Goal: Transaction & Acquisition: Subscribe to service/newsletter

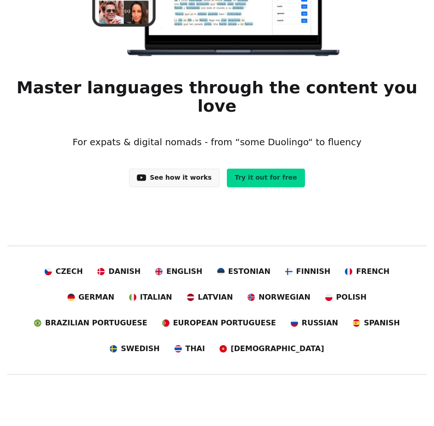
scroll to position [184, 0]
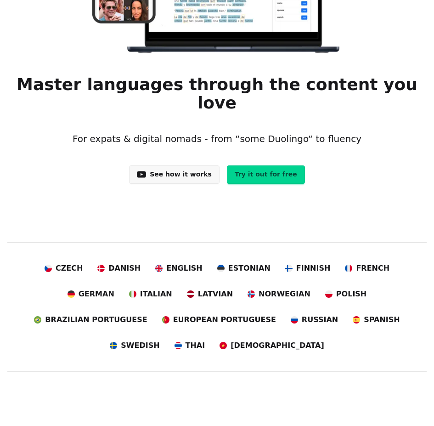
click at [192, 168] on link "See how it works" at bounding box center [174, 174] width 90 height 18
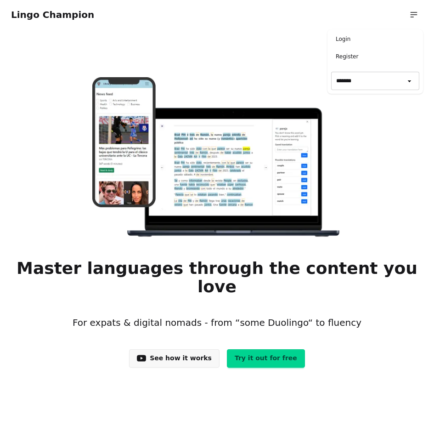
click at [418, 13] on div "Login Register Go to app ➝ Logout ******* ******* *******" at bounding box center [414, 15] width 18 height 18
click at [348, 60] on link "Register" at bounding box center [375, 57] width 88 height 12
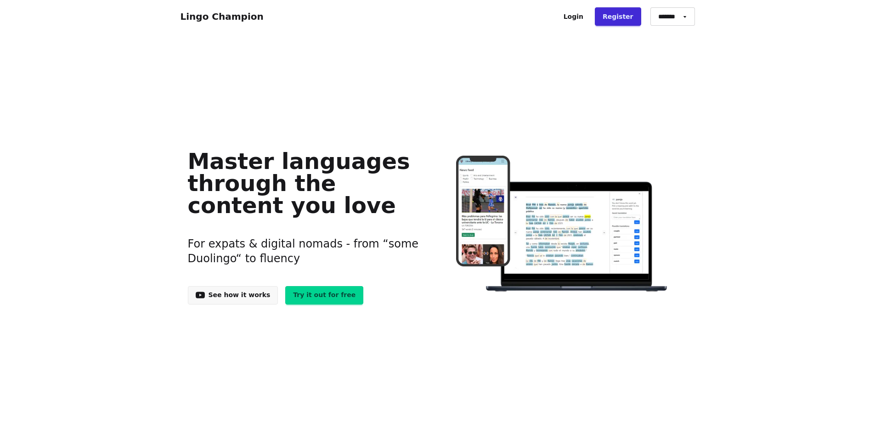
click at [194, 17] on link "Lingo Champion" at bounding box center [222, 16] width 83 height 11
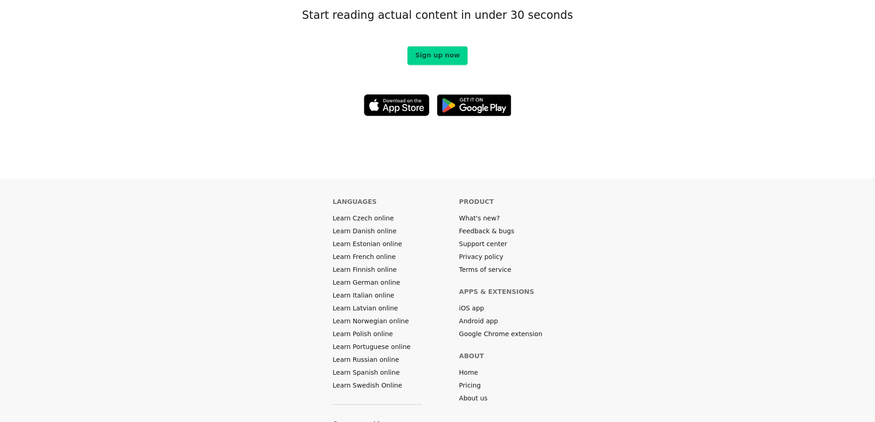
scroll to position [5133, 0]
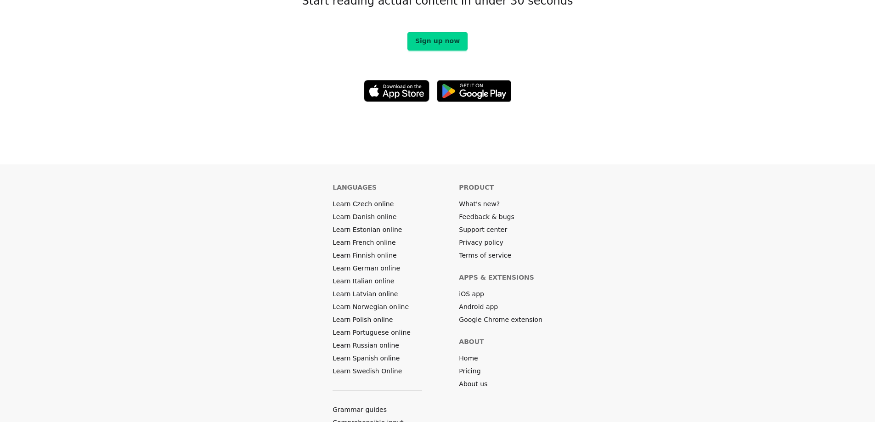
click at [466, 367] on link "Pricing" at bounding box center [470, 371] width 22 height 9
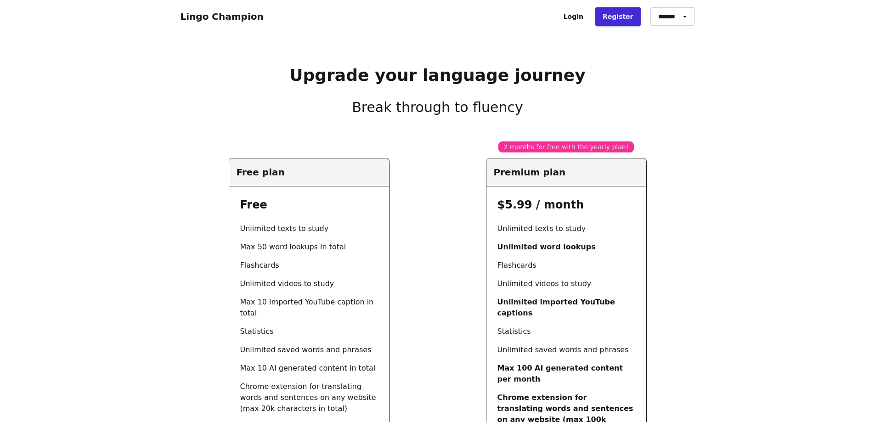
click at [519, 207] on h3 "$5.99 / month" at bounding box center [566, 205] width 138 height 15
click at [204, 11] on link "Lingo Champion" at bounding box center [222, 16] width 83 height 11
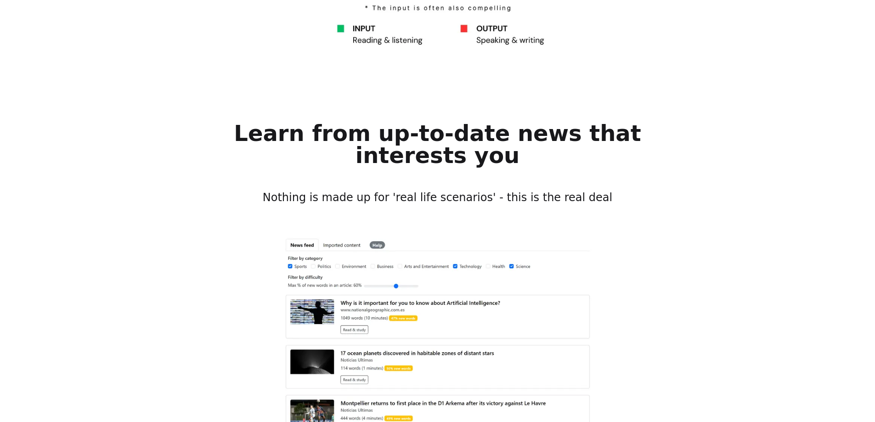
scroll to position [827, 0]
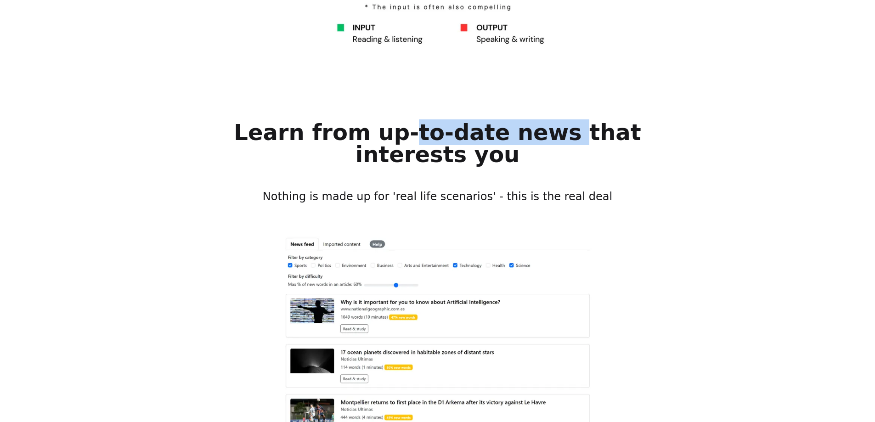
drag, startPoint x: 340, startPoint y: 123, endPoint x: 492, endPoint y: 119, distance: 152.1
click at [493, 121] on h1 "Learn from up-to-date news that interests you" at bounding box center [438, 143] width 500 height 44
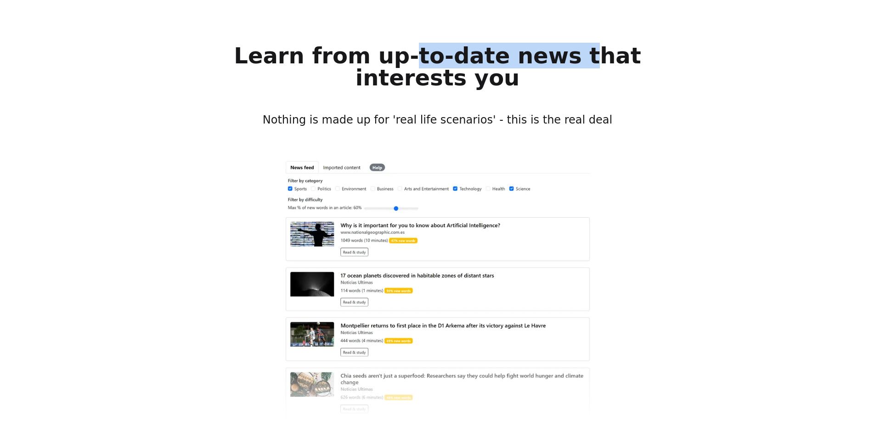
scroll to position [919, 0]
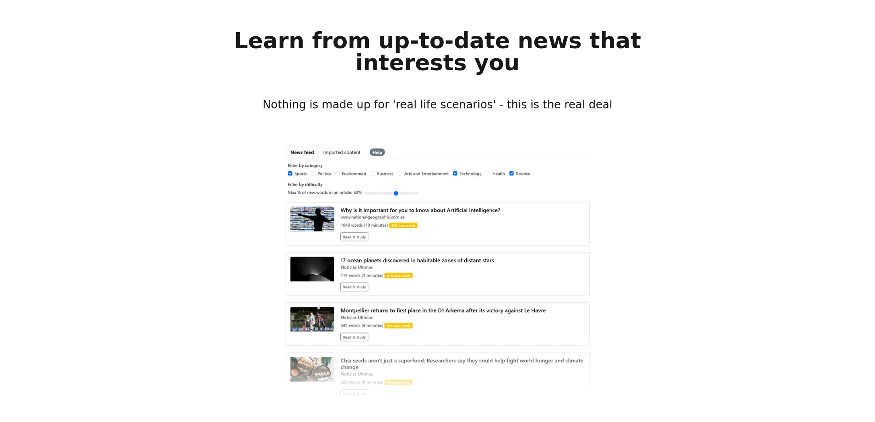
click at [653, 152] on div "Learn from up-to-date news that interests you Nothing is made up for 'real life…" at bounding box center [438, 217] width 514 height 391
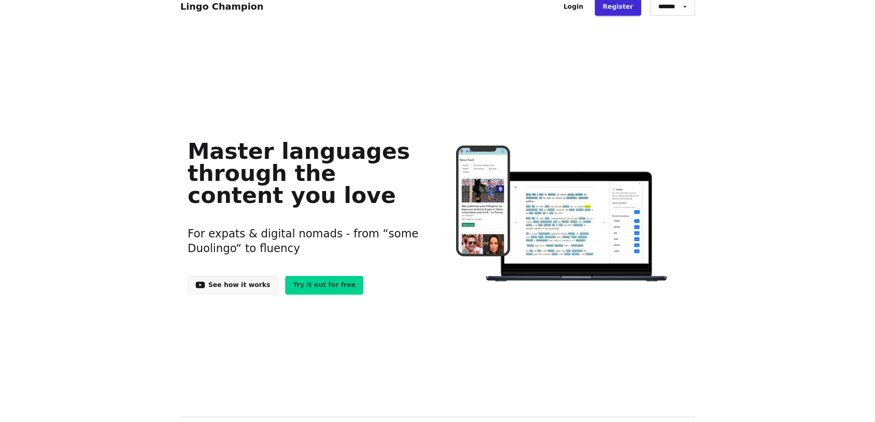
scroll to position [0, 0]
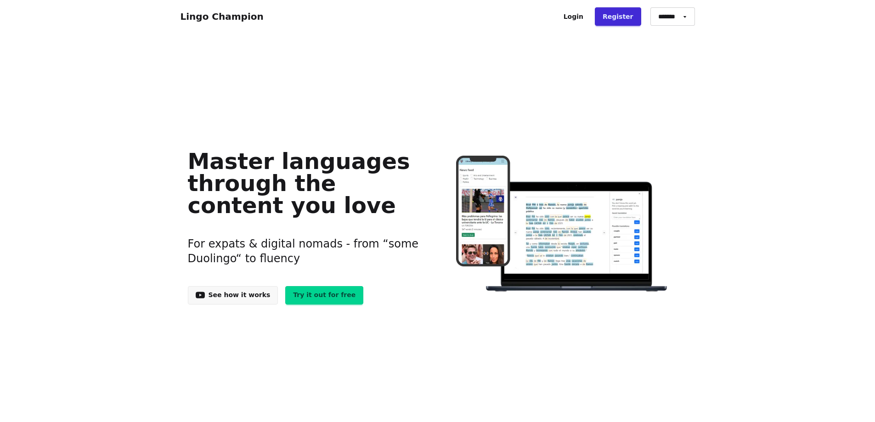
click at [216, 17] on link "Lingo Champion" at bounding box center [222, 16] width 83 height 11
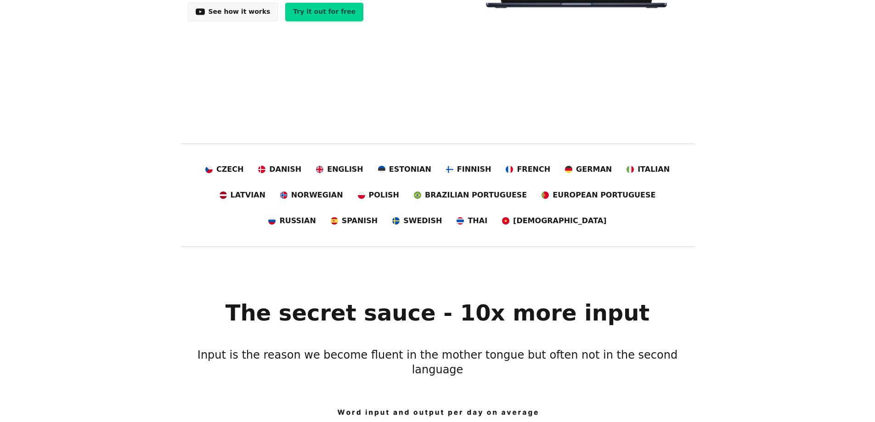
scroll to position [367, 0]
